Goal: Download file/media

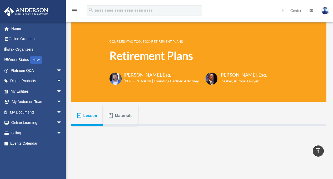
scroll to position [158, 0]
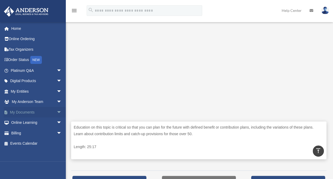
click at [57, 110] on span "arrow_drop_down" at bounding box center [62, 112] width 11 height 11
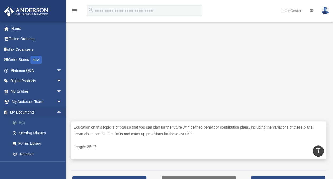
click at [24, 121] on link "Box" at bounding box center [38, 122] width 62 height 11
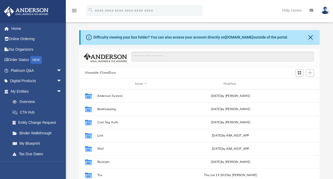
scroll to position [116, 236]
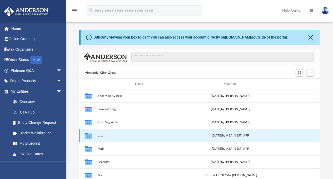
click at [102, 133] on button "Law" at bounding box center [140, 134] width 87 height 3
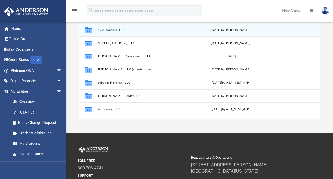
scroll to position [0, 0]
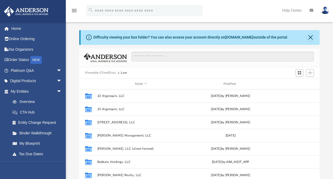
click at [107, 71] on button "Viewable-ClientDocs" at bounding box center [100, 72] width 31 height 5
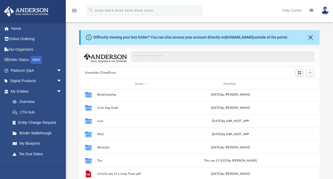
scroll to position [22, 0]
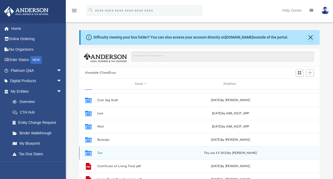
click at [97, 151] on button "Tax" at bounding box center [140, 152] width 87 height 3
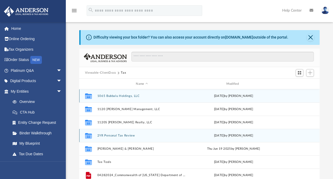
scroll to position [26, 0]
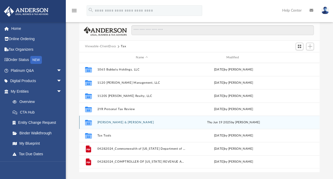
click at [111, 121] on button "Spear, Edward M. & Kimberly Allyn" at bounding box center [141, 121] width 89 height 3
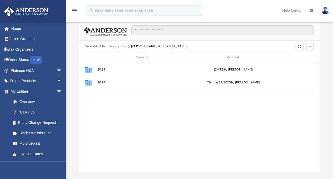
click at [111, 121] on div "Collaborated Folder 2023 Mon Jul 22 2024 by Fernanne Andris Collaborated Folder…" at bounding box center [199, 117] width 240 height 109
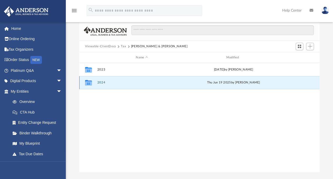
click at [102, 81] on button "2024" at bounding box center [141, 82] width 89 height 3
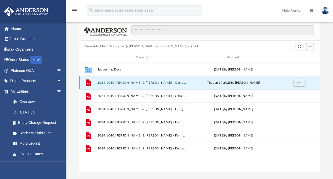
click at [174, 82] on button "2024 1040 Spear, Edward M. & Kimberly Allyn - Completed Copy.pdf" at bounding box center [141, 82] width 89 height 3
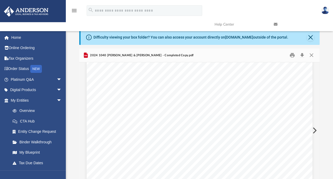
scroll to position [0, 0]
click at [303, 54] on button "Download" at bounding box center [301, 55] width 9 height 8
